Goal: Check status: Check status

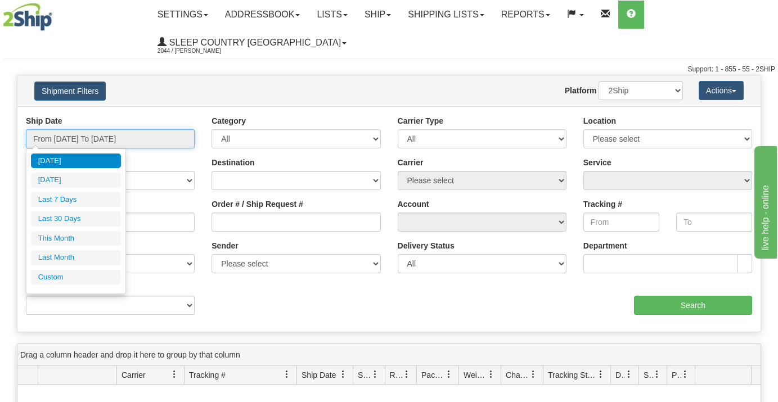
click at [97, 137] on input "From [DATE] To [DATE]" at bounding box center [110, 138] width 169 height 19
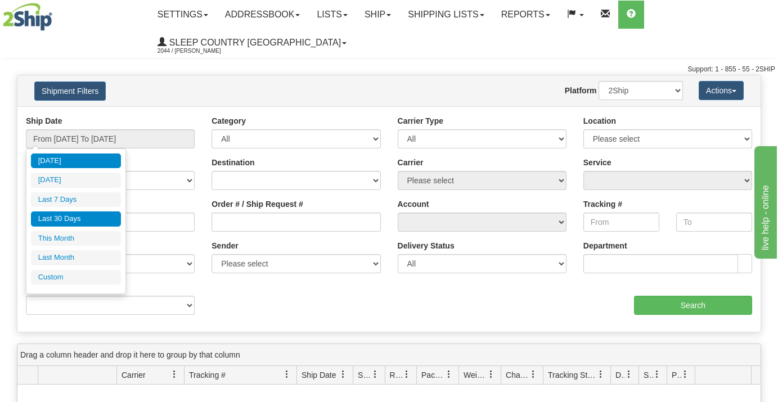
click at [50, 214] on li "Last 30 Days" at bounding box center [76, 219] width 90 height 15
type input "From [DATE] To [DATE]"
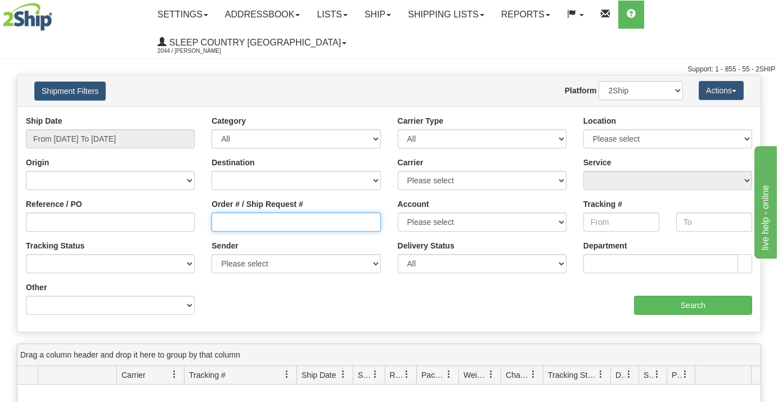
click at [218, 221] on input "Order # / Ship Request #" at bounding box center [296, 222] width 169 height 19
paste input "9000I153459"
type input "9000I153459"
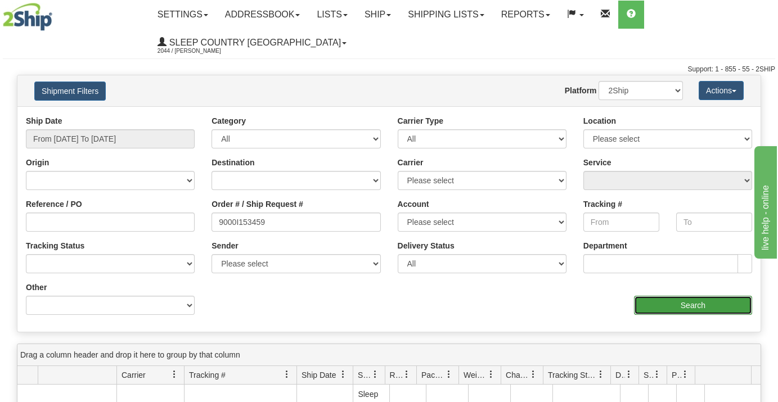
click at [657, 302] on input "Search" at bounding box center [693, 305] width 118 height 19
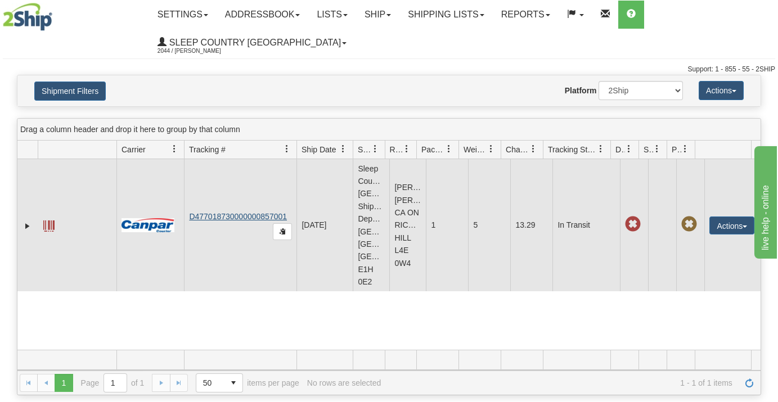
drag, startPoint x: 289, startPoint y: 212, endPoint x: 208, endPoint y: 216, distance: 80.6
click at [207, 218] on td "D477018730000000857001" at bounding box center [240, 225] width 113 height 132
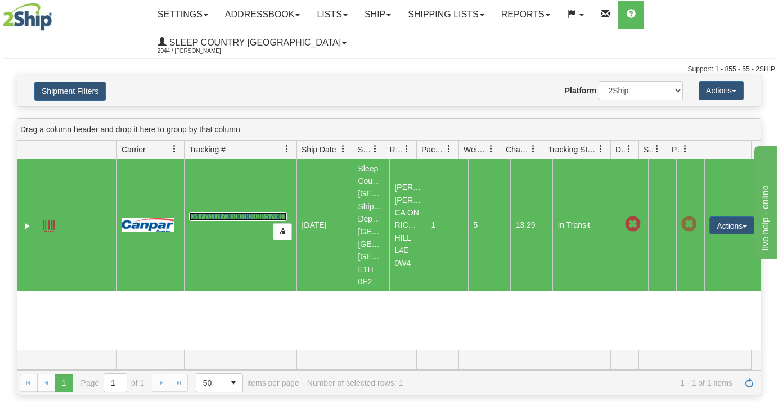
click at [210, 214] on link "D477018730000000857001" at bounding box center [238, 216] width 98 height 9
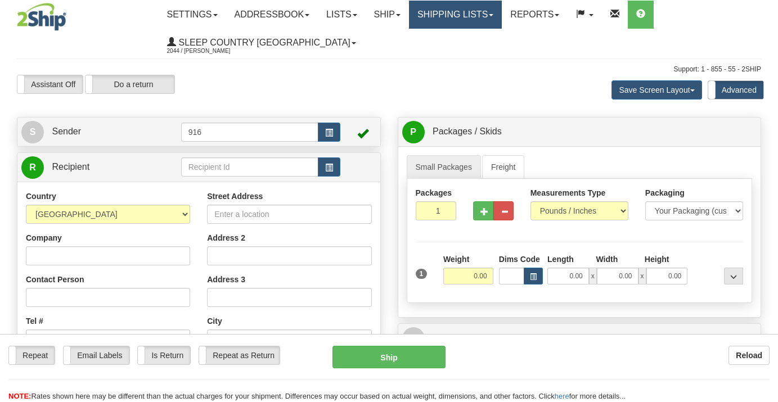
drag, startPoint x: 0, startPoint y: 0, endPoint x: 465, endPoint y: 10, distance: 465.5
click at [465, 10] on div "Toggle navigation Settings Shipping Preferences Fields Preferences New" at bounding box center [389, 318] width 778 height 636
click at [461, 12] on link "Shipping lists" at bounding box center [455, 15] width 93 height 28
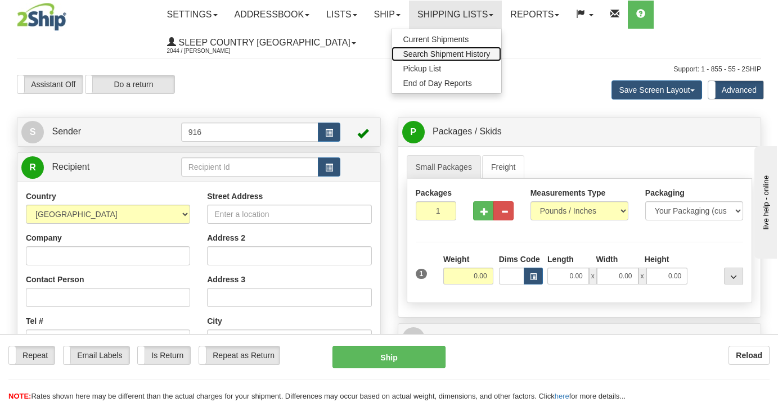
click at [436, 48] on link "Search Shipment History" at bounding box center [447, 54] width 110 height 15
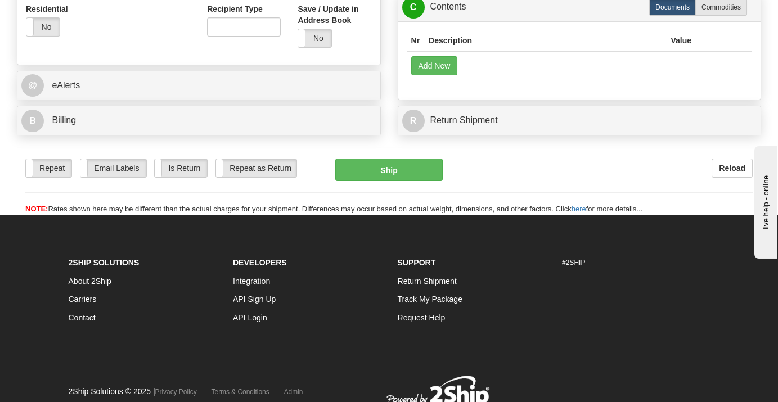
scroll to position [437, 0]
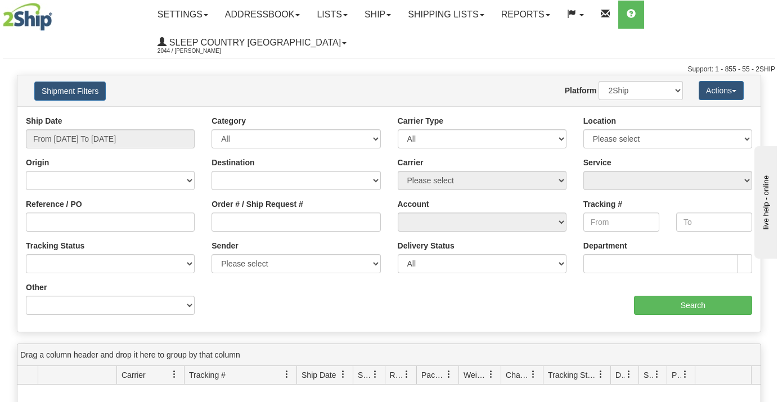
click at [137, 126] on div "Ship Date From 10/09/2025 To 10/10/2025" at bounding box center [110, 131] width 169 height 33
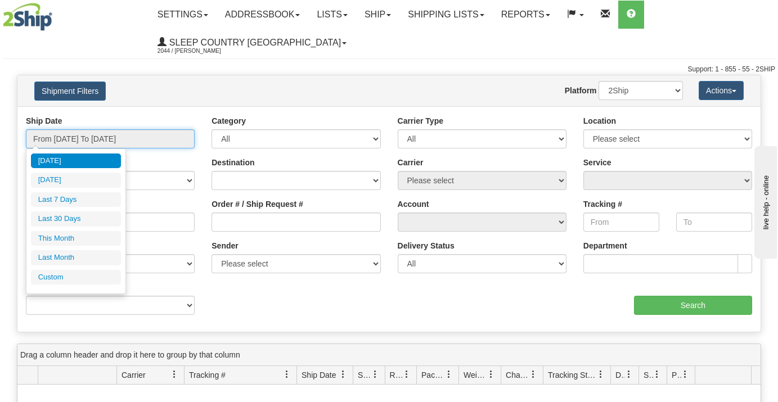
click at [133, 135] on input "From [DATE] To [DATE]" at bounding box center [110, 138] width 169 height 19
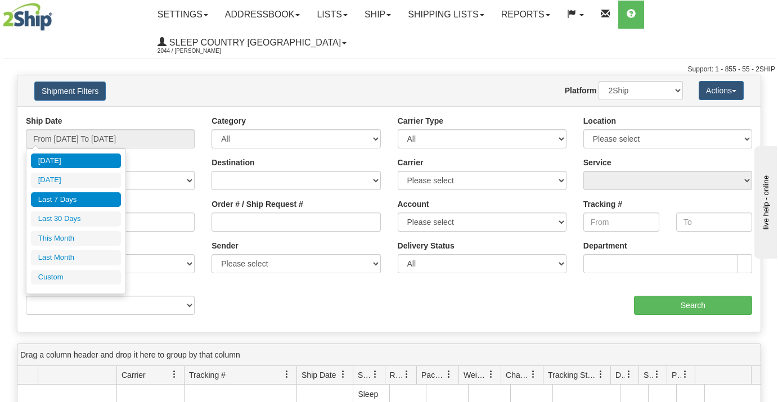
click at [63, 198] on li "Last 7 Days" at bounding box center [76, 199] width 90 height 15
type input "From 10/04/2025 To 10/10/2025"
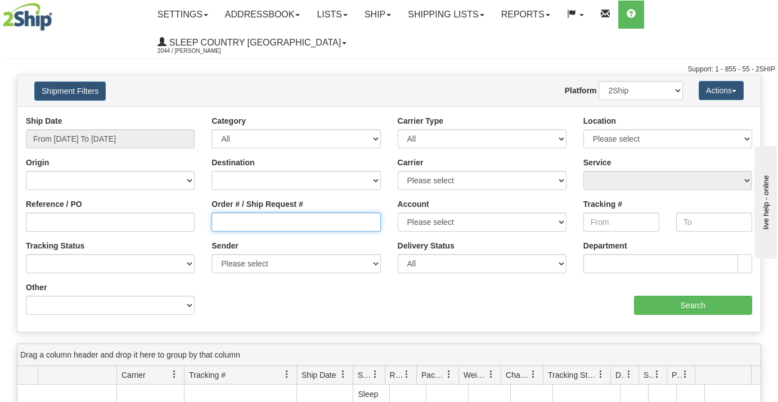
click at [217, 222] on input "Order # / Ship Request #" at bounding box center [296, 222] width 169 height 19
paste input "9002I124830"
type input "9002I124830"
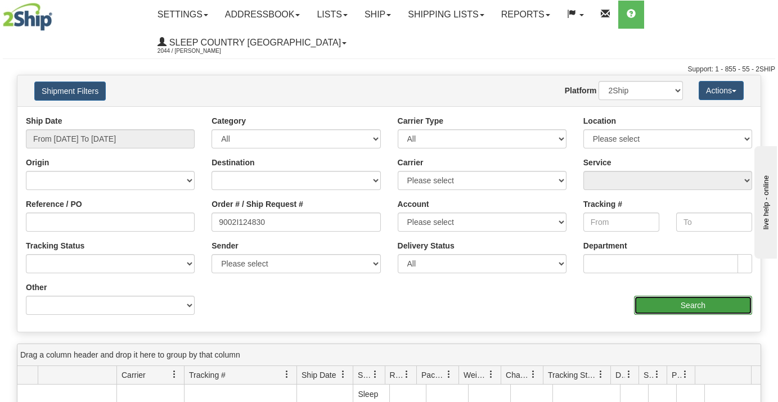
click at [657, 303] on input "Search" at bounding box center [693, 305] width 118 height 19
